Goal: Task Accomplishment & Management: Complete application form

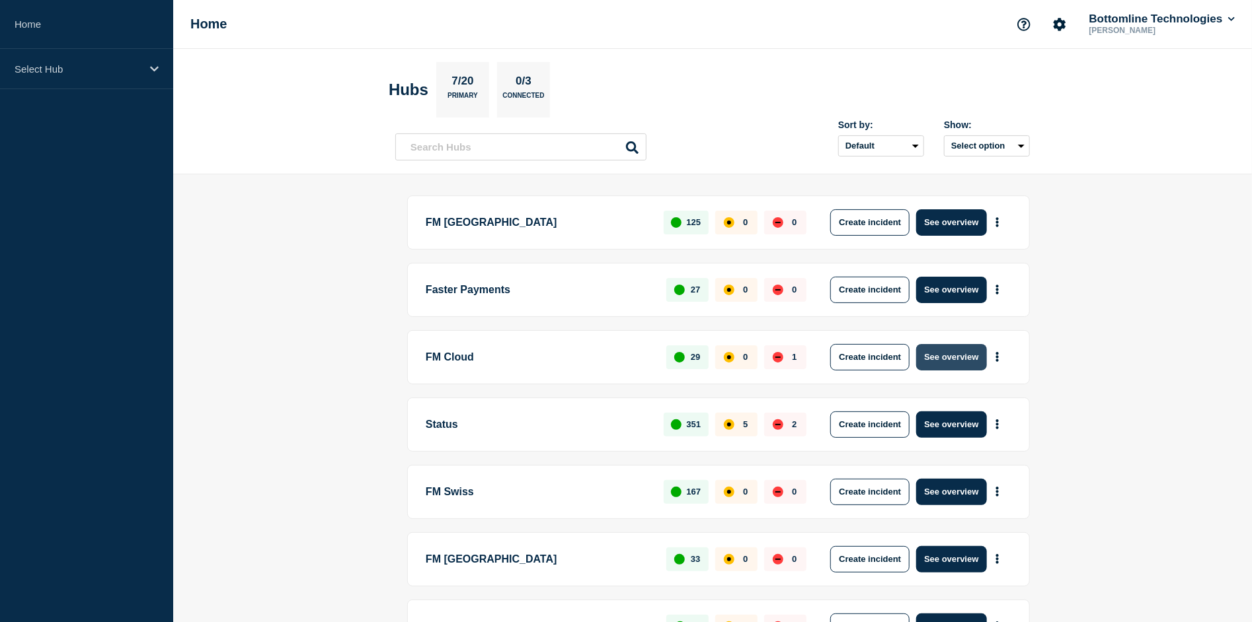
click at [943, 359] on button "See overview" at bounding box center [951, 357] width 70 height 26
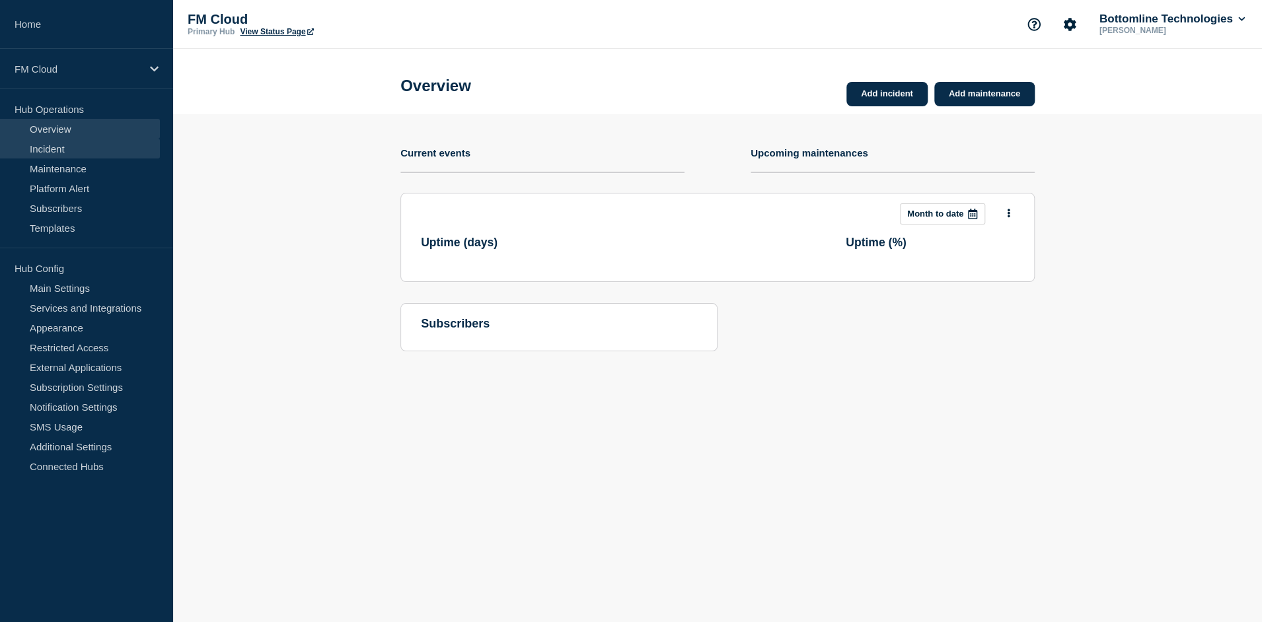
click at [73, 143] on link "Incident" at bounding box center [80, 149] width 160 height 20
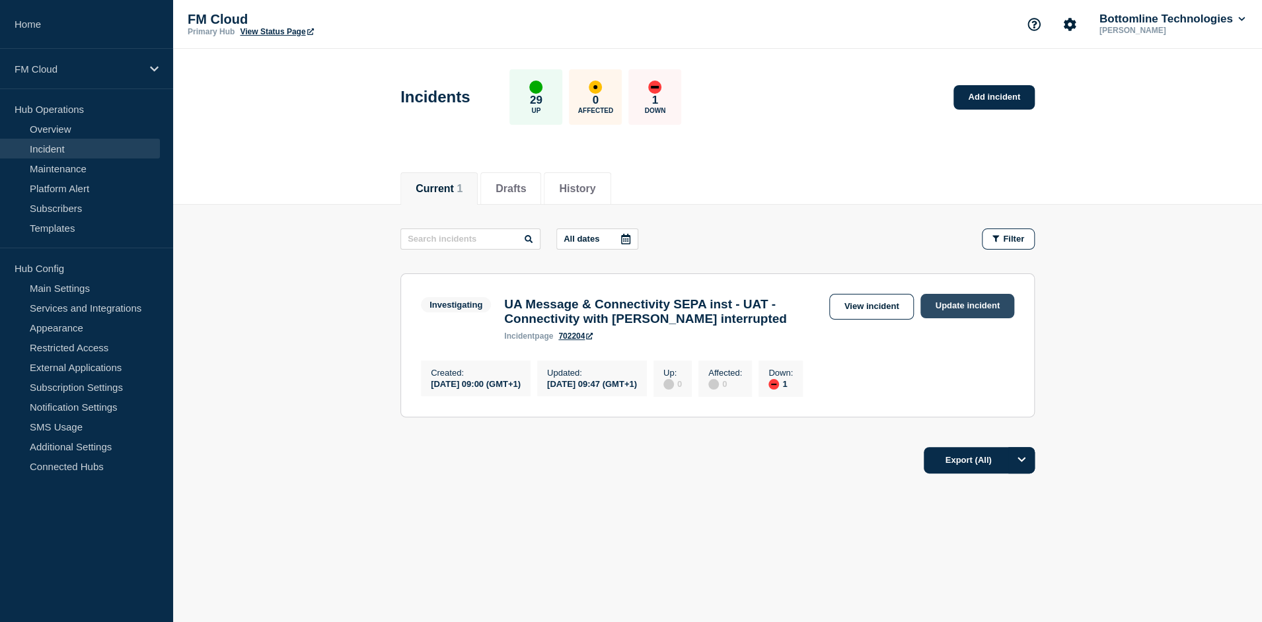
click at [963, 303] on link "Update incident" at bounding box center [967, 306] width 94 height 24
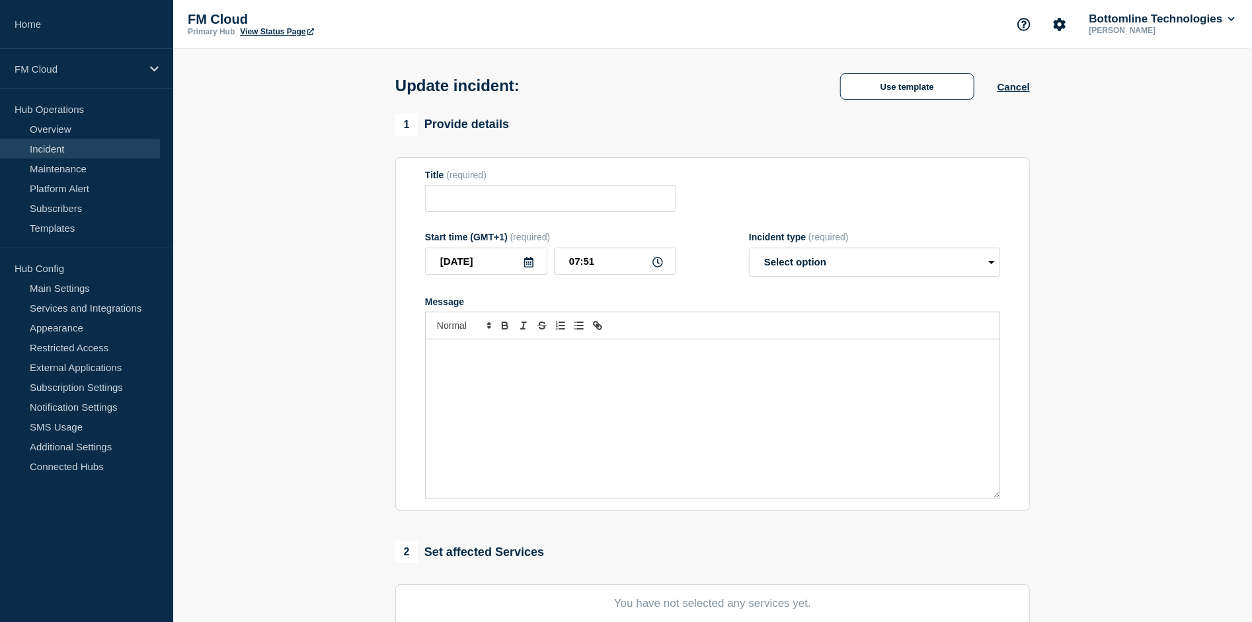
type input "UA Message & Connectivity SEPA inst - UAT - Connectivity with [PERSON_NAME] int…"
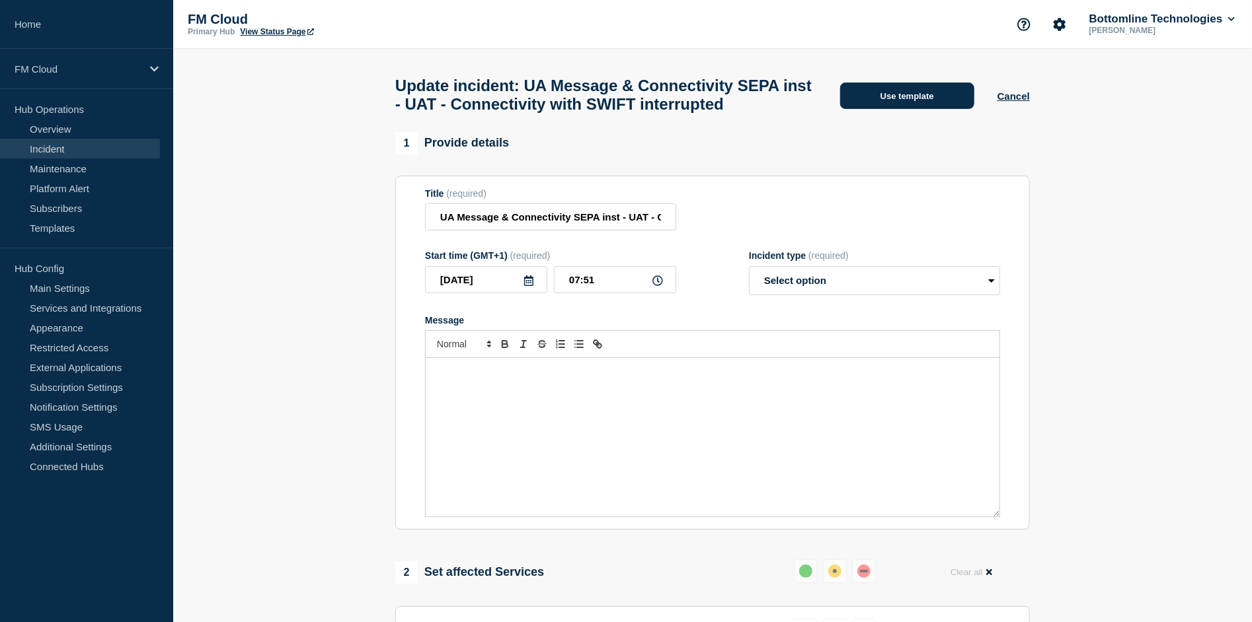
click at [920, 109] on button "Use template" at bounding box center [907, 96] width 134 height 26
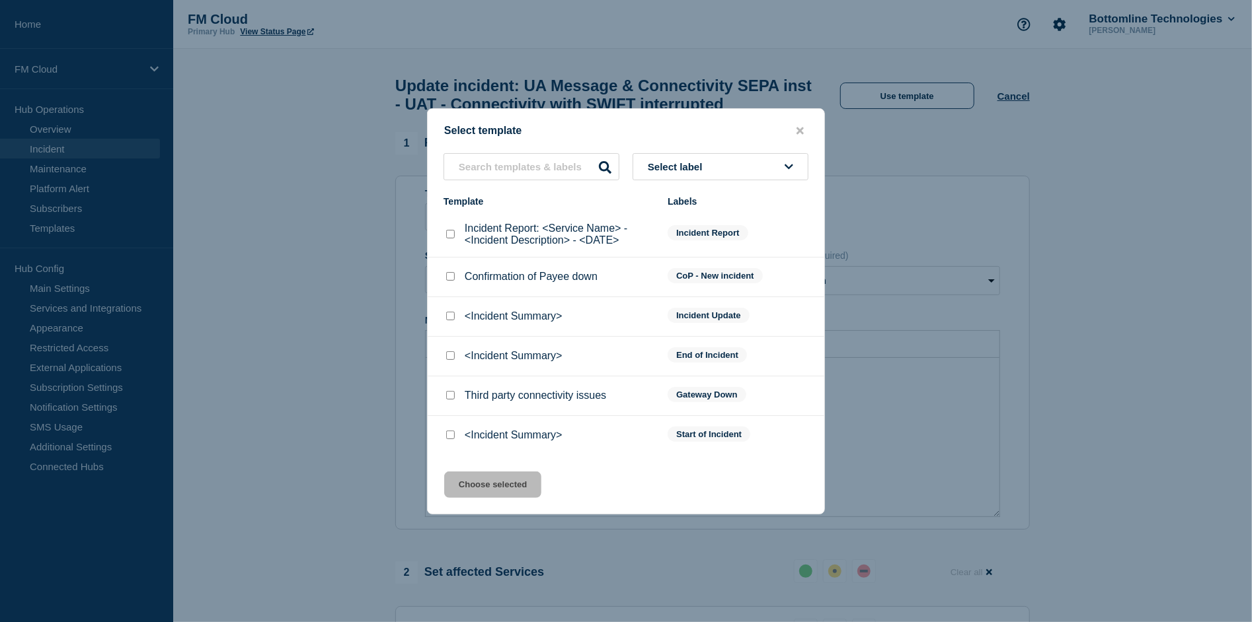
click at [448, 323] on div at bounding box center [449, 316] width 13 height 13
click at [451, 320] on input "<Incident Summary> checkbox" at bounding box center [450, 316] width 9 height 9
checkbox input "true"
click at [474, 482] on button "Choose selected" at bounding box center [492, 485] width 97 height 26
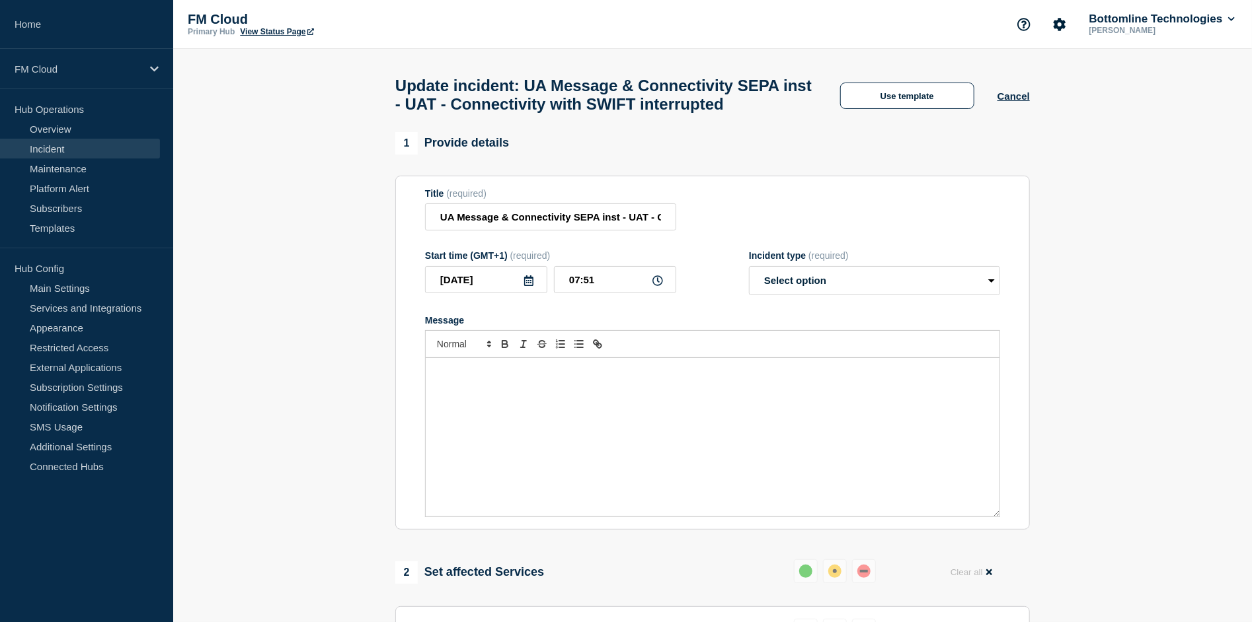
select select "investigating"
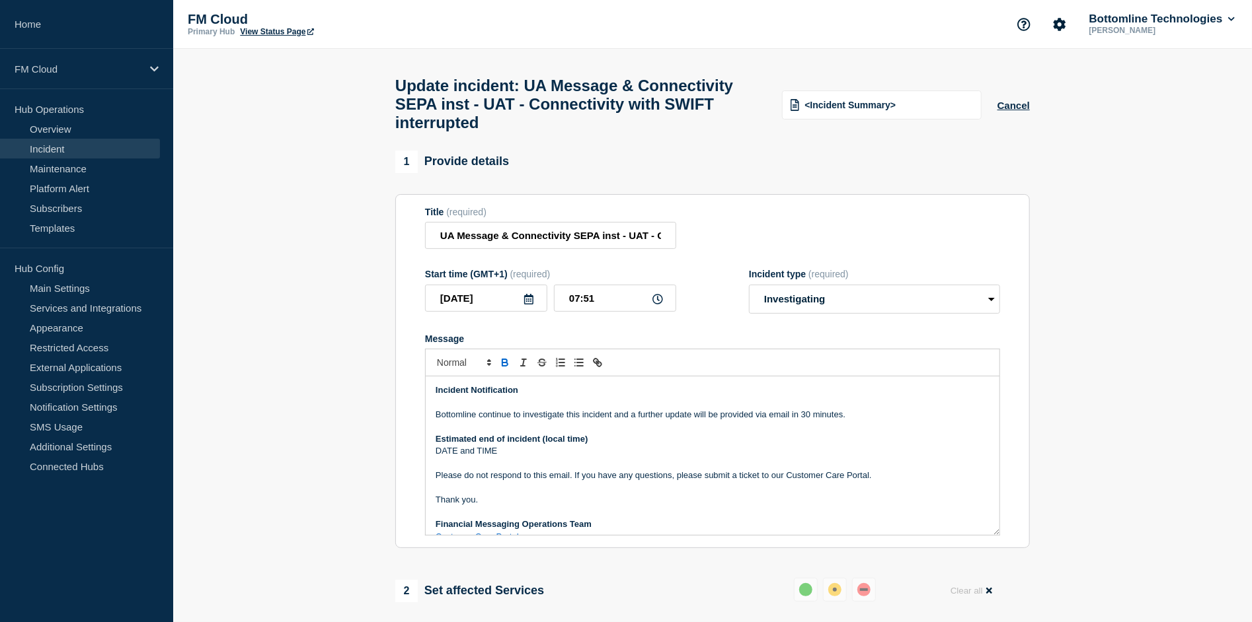
drag, startPoint x: 794, startPoint y: 425, endPoint x: 377, endPoint y: 394, distance: 418.7
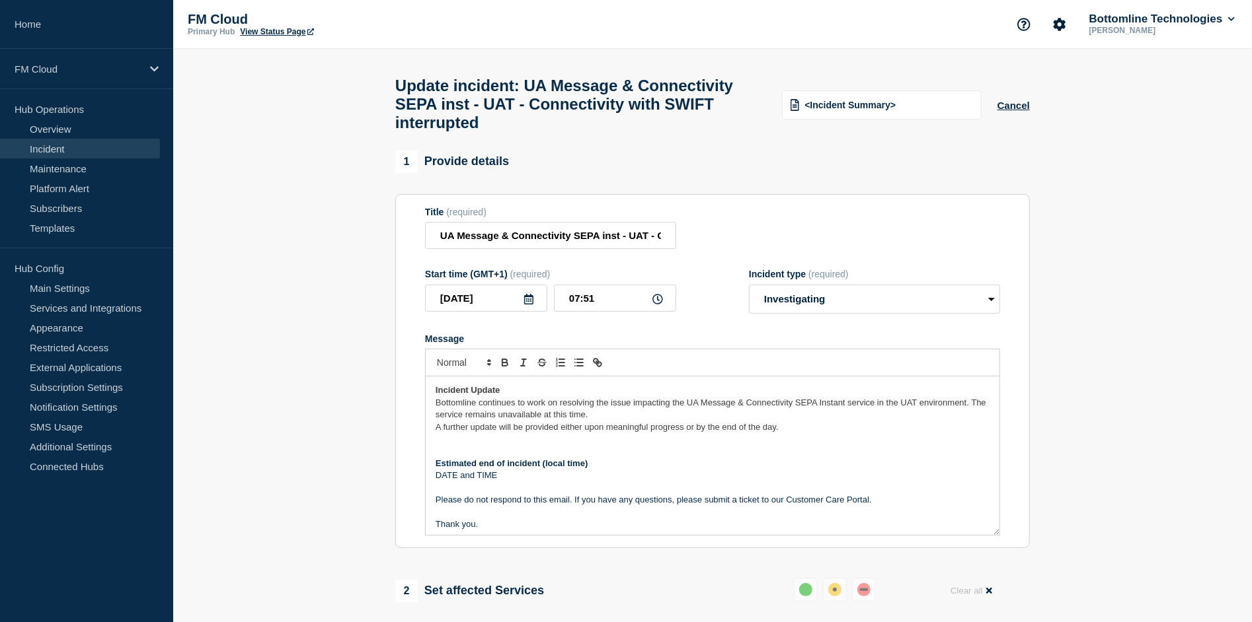
click at [576, 420] on span "Bottomline continues to work on resolving the issue impacting the UA Message & …" at bounding box center [711, 409] width 553 height 22
click at [592, 414] on span "Bottomline continues to work on resolving the issue impacting the UA Message & …" at bounding box center [711, 409] width 553 height 22
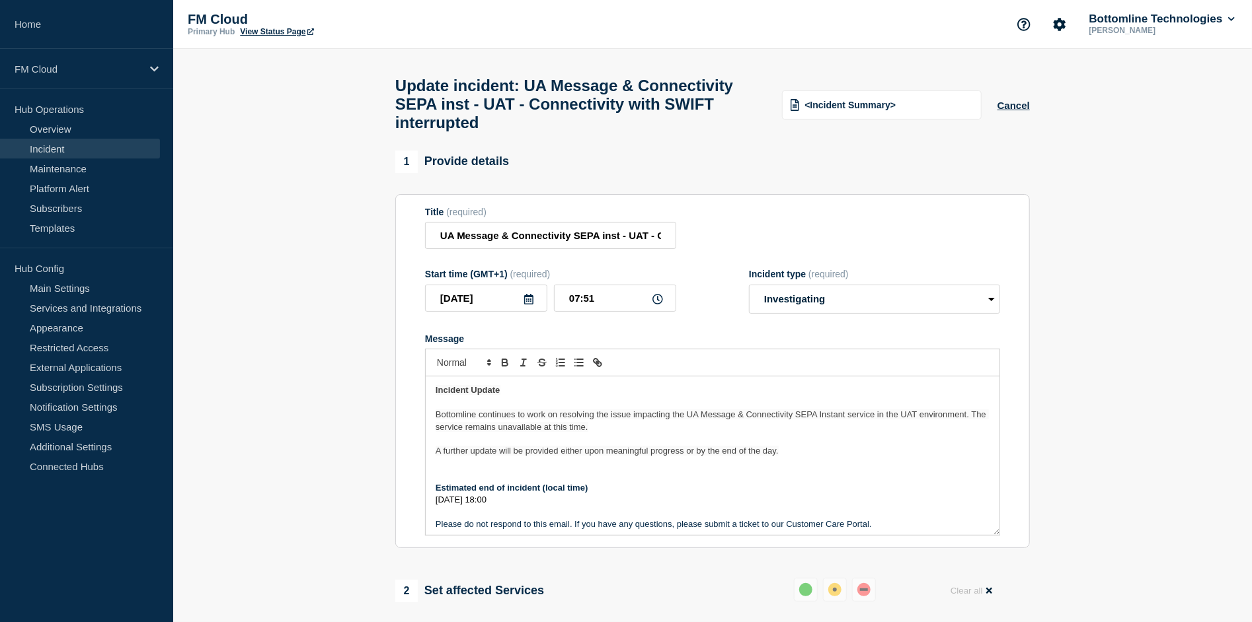
copy div "Incident Update Bottomline continues to work on resolving the issue impacting t…"
click at [626, 445] on p "Message" at bounding box center [712, 439] width 554 height 12
click at [560, 456] on span "A further update will be provided either upon meaningful progress or by the end…" at bounding box center [606, 451] width 343 height 10
copy div "Incident Update Bottomline continues to work on resolving the issue impacting t…"
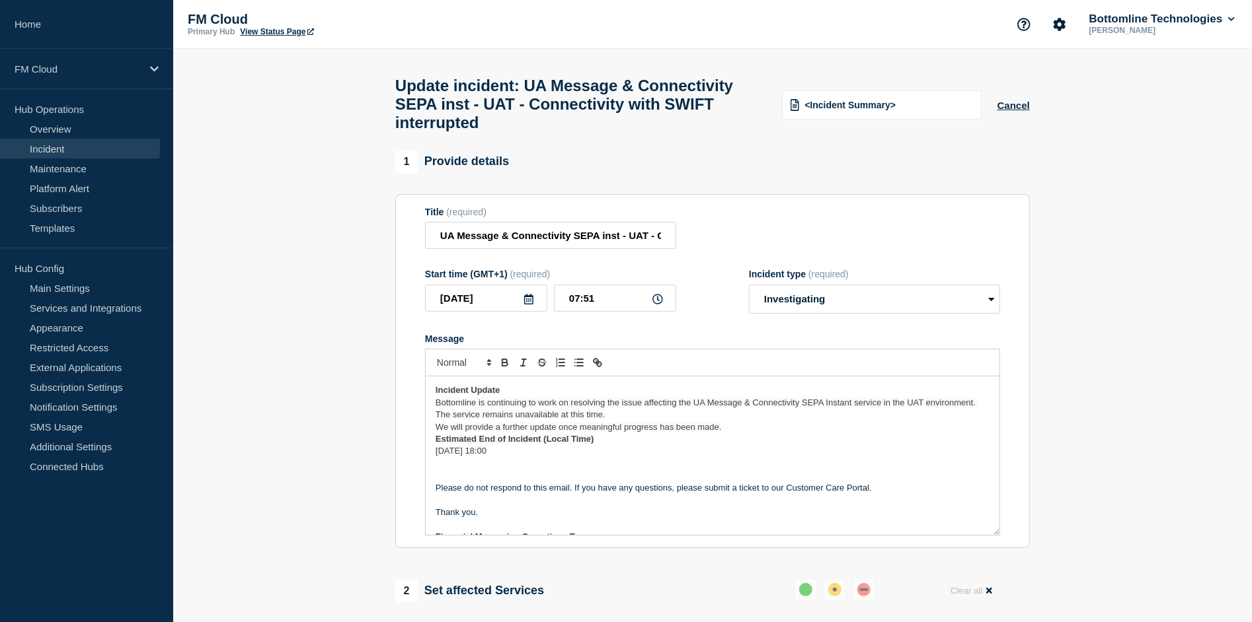
drag, startPoint x: 755, startPoint y: 452, endPoint x: 759, endPoint y: 442, distance: 10.7
click at [755, 445] on p "Estimated End of Incident (Local Time)" at bounding box center [712, 439] width 554 height 12
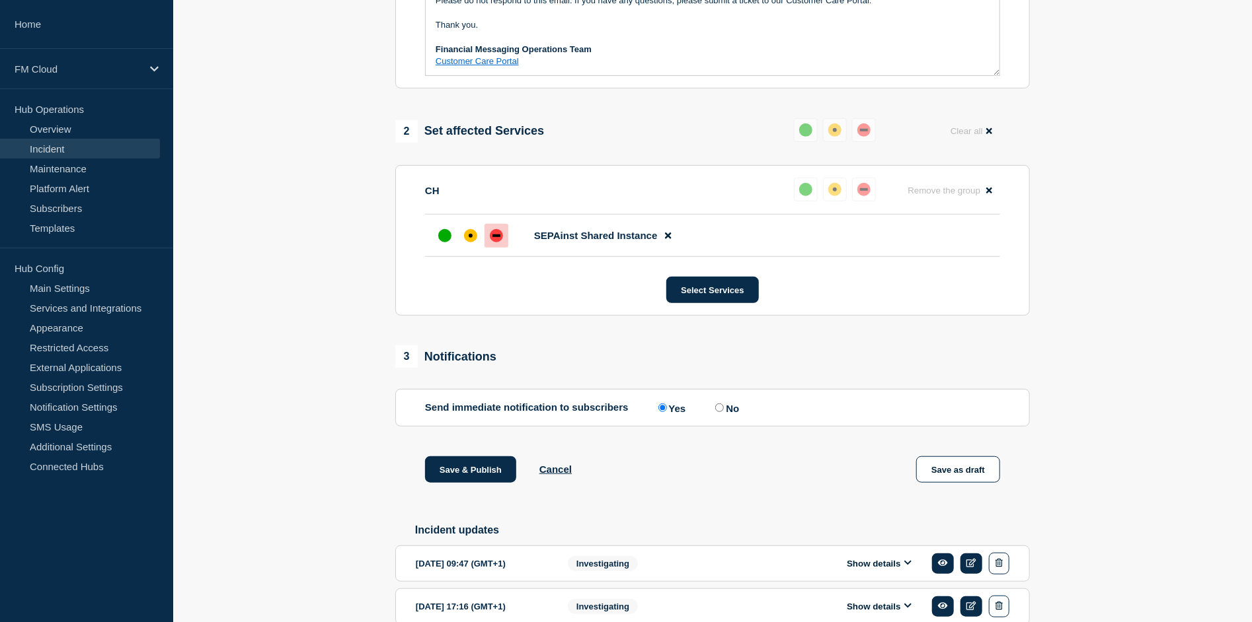
scroll to position [581, 0]
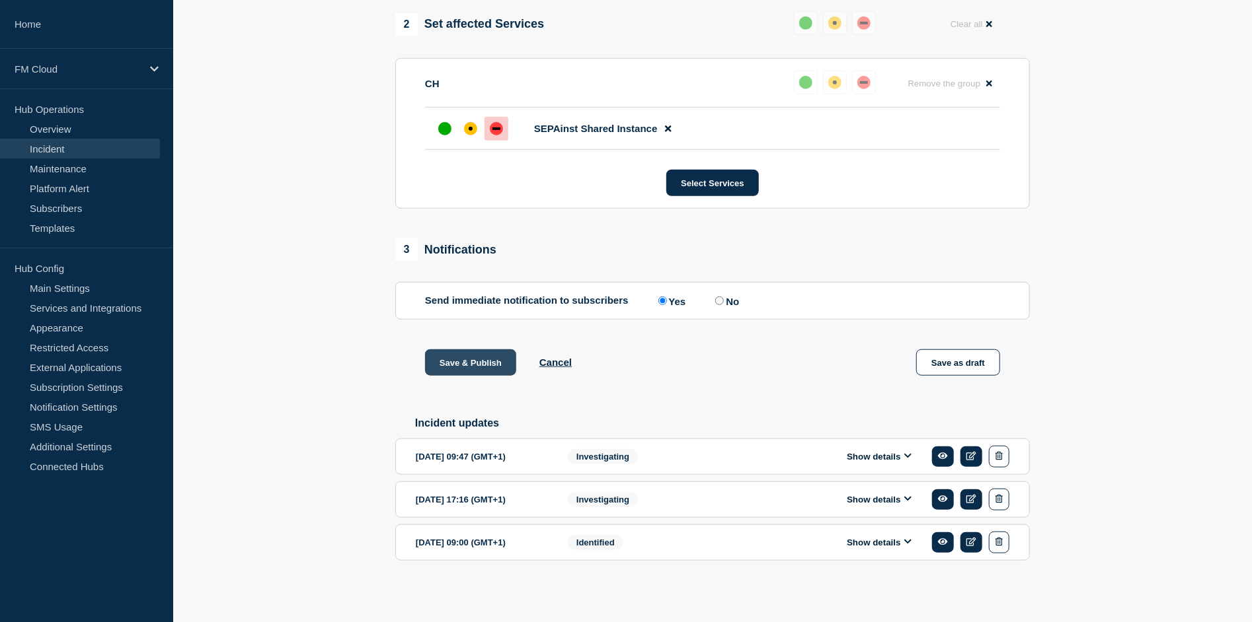
click at [486, 365] on button "Save & Publish" at bounding box center [470, 363] width 91 height 26
